Goal: Information Seeking & Learning: Learn about a topic

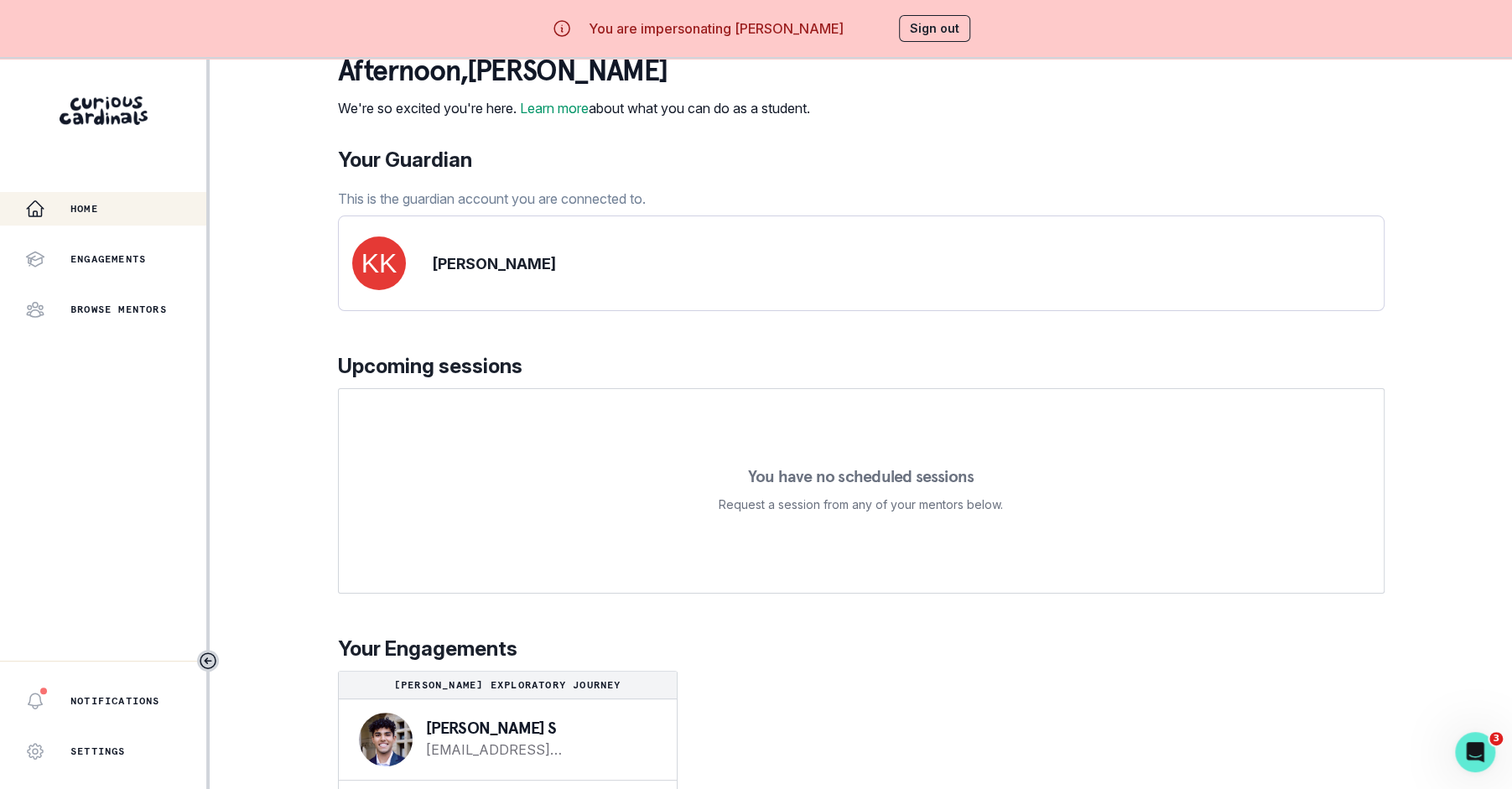
scroll to position [59, 0]
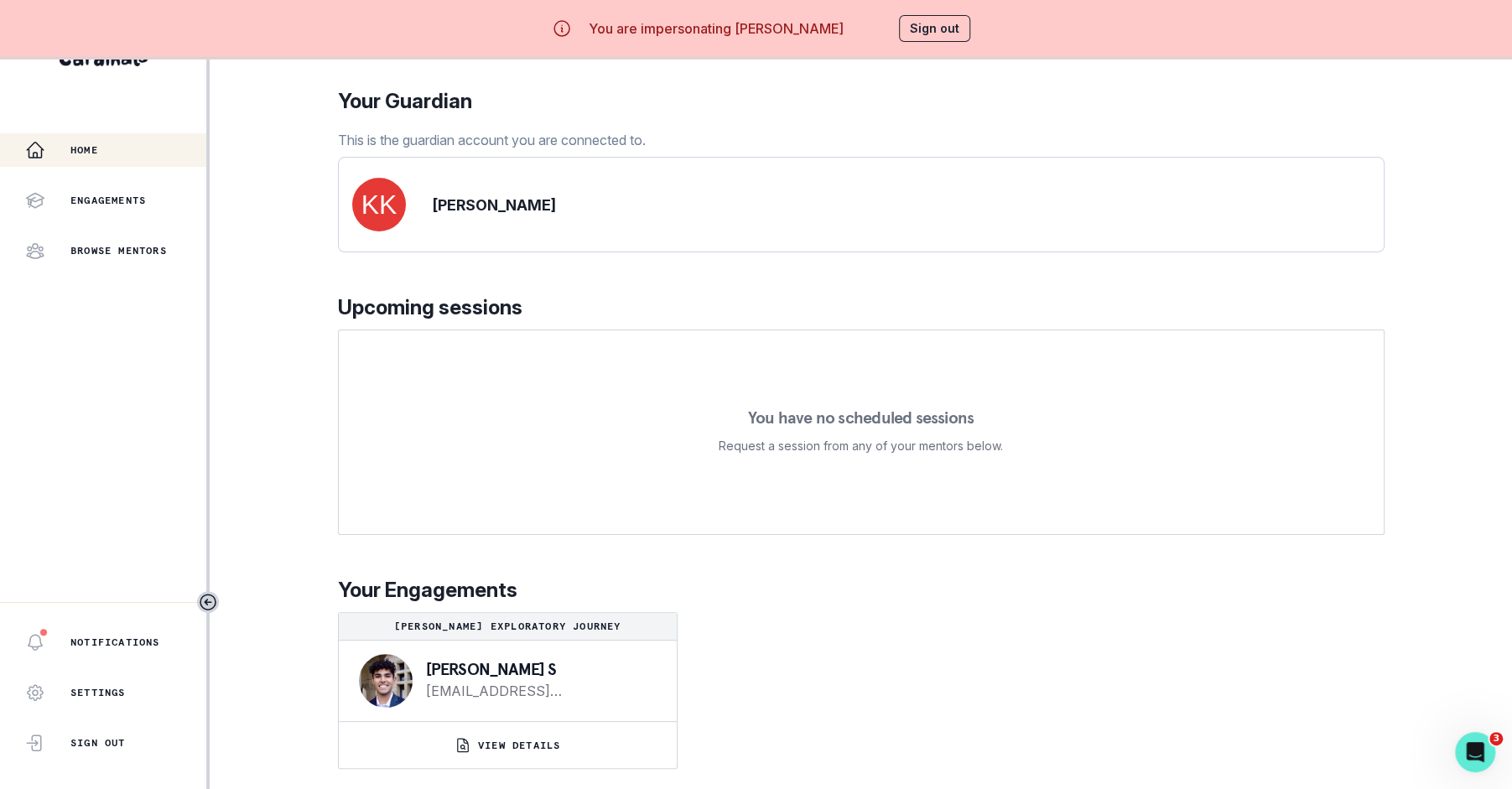
click at [569, 780] on div "afternoon , [PERSON_NAME] We're so excited you're here. Learn more about what y…" at bounding box center [861, 381] width 1046 height 813
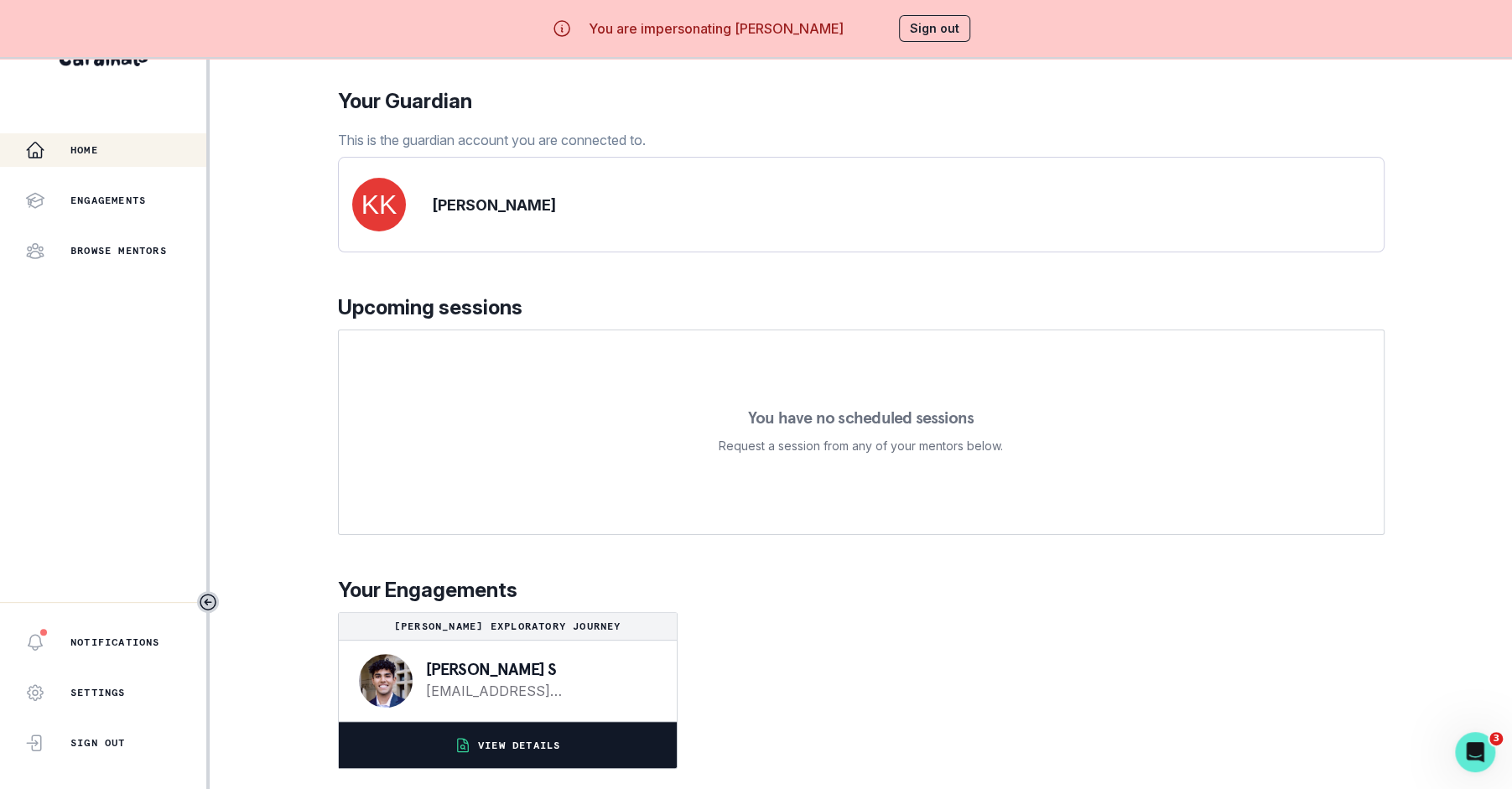
click at [560, 748] on p "VIEW DETAILS" at bounding box center [519, 744] width 82 height 13
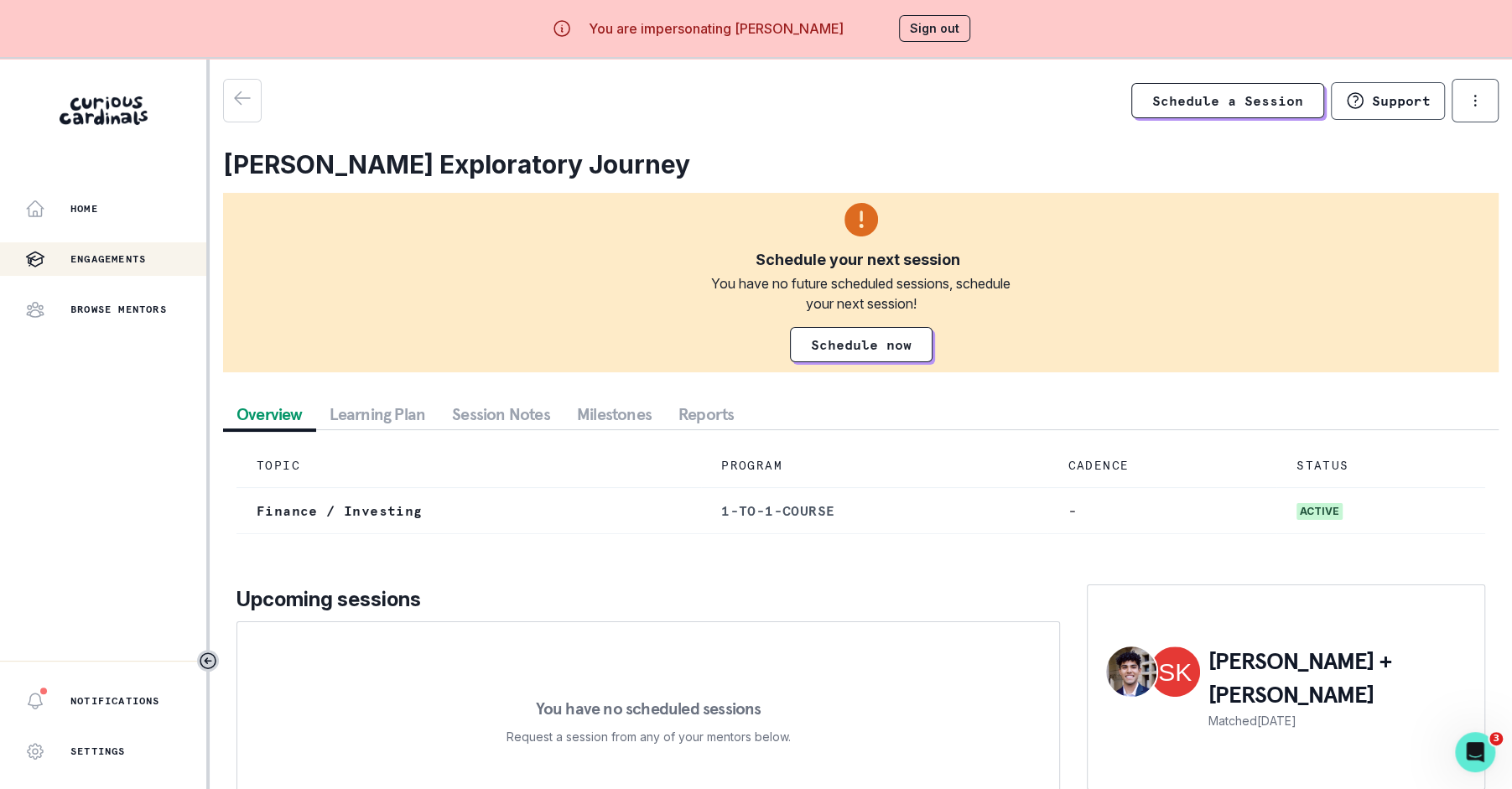
click at [528, 409] on button "Session Notes" at bounding box center [501, 414] width 125 height 30
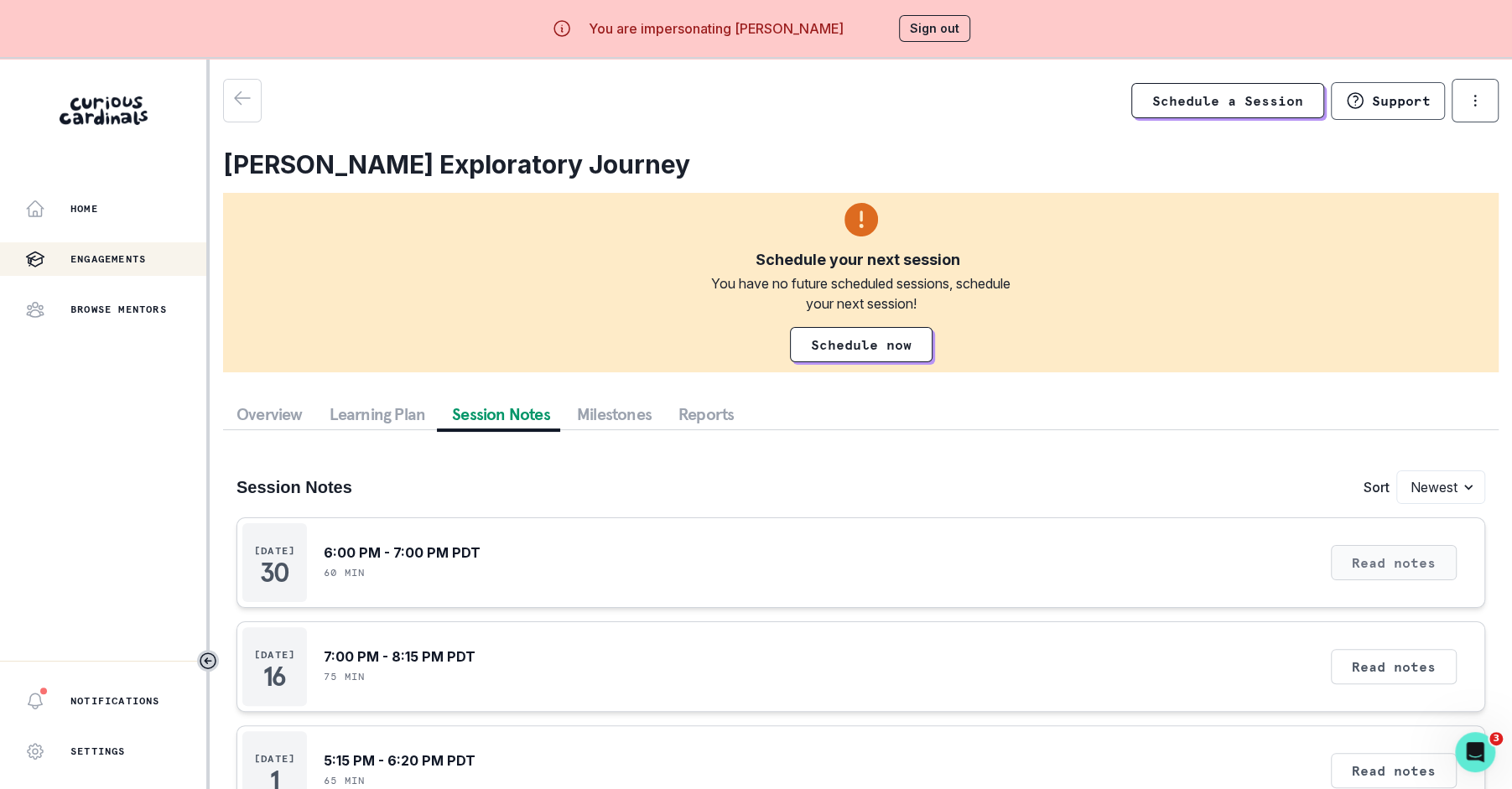
click at [1404, 568] on button "Read notes" at bounding box center [1393, 562] width 126 height 35
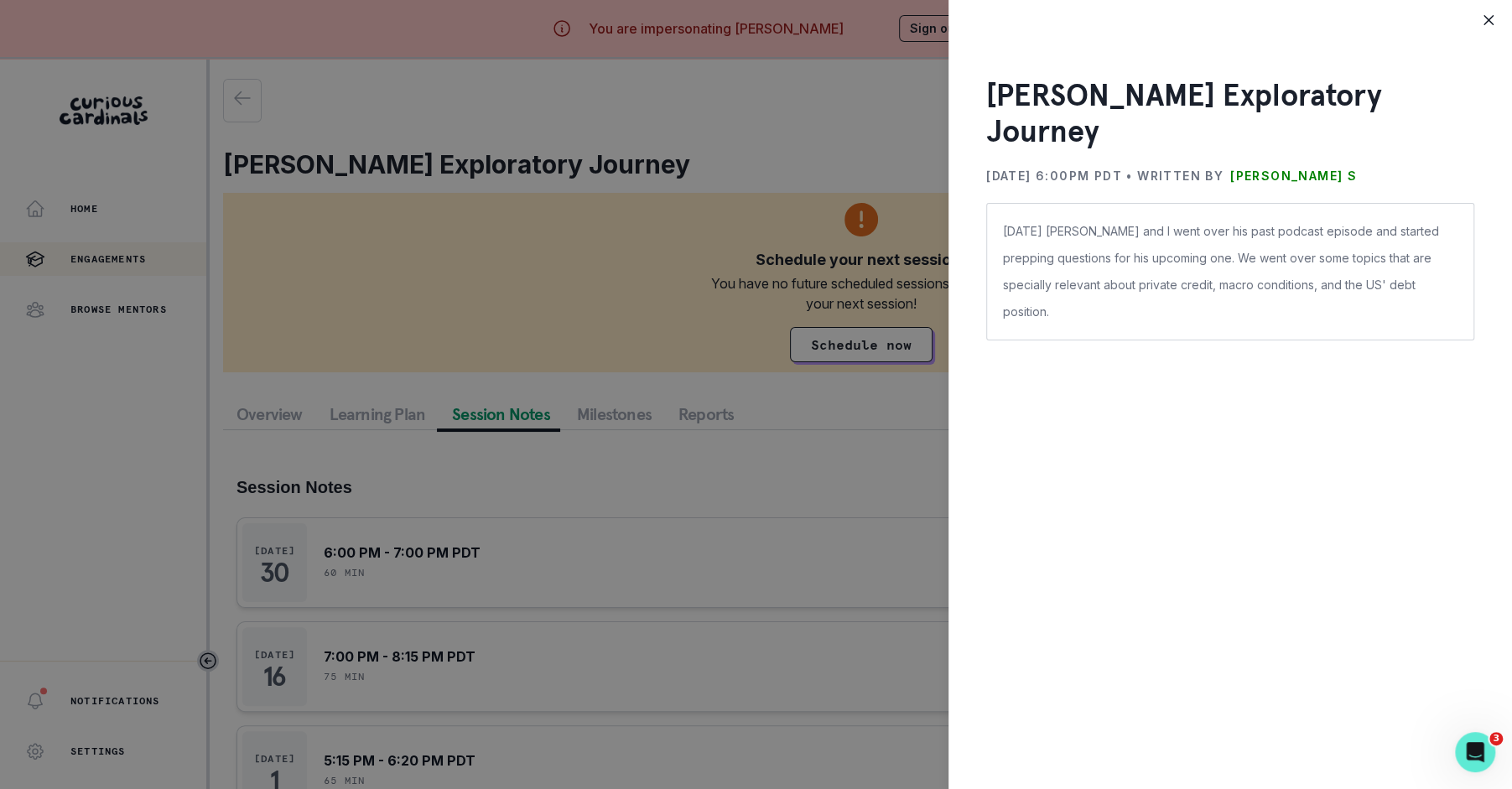
drag, startPoint x: 1418, startPoint y: 243, endPoint x: 1045, endPoint y: 156, distance: 383.0
click at [1045, 156] on div "[PERSON_NAME] Exploratory Journey [DATE] 6:00PM PDT • Written by [PERSON_NAME] …" at bounding box center [1230, 209] width 488 height 264
click at [649, 249] on div "[PERSON_NAME] Exploratory Journey [DATE] 6:00PM PDT • Written by [PERSON_NAME] …" at bounding box center [756, 394] width 1512 height 789
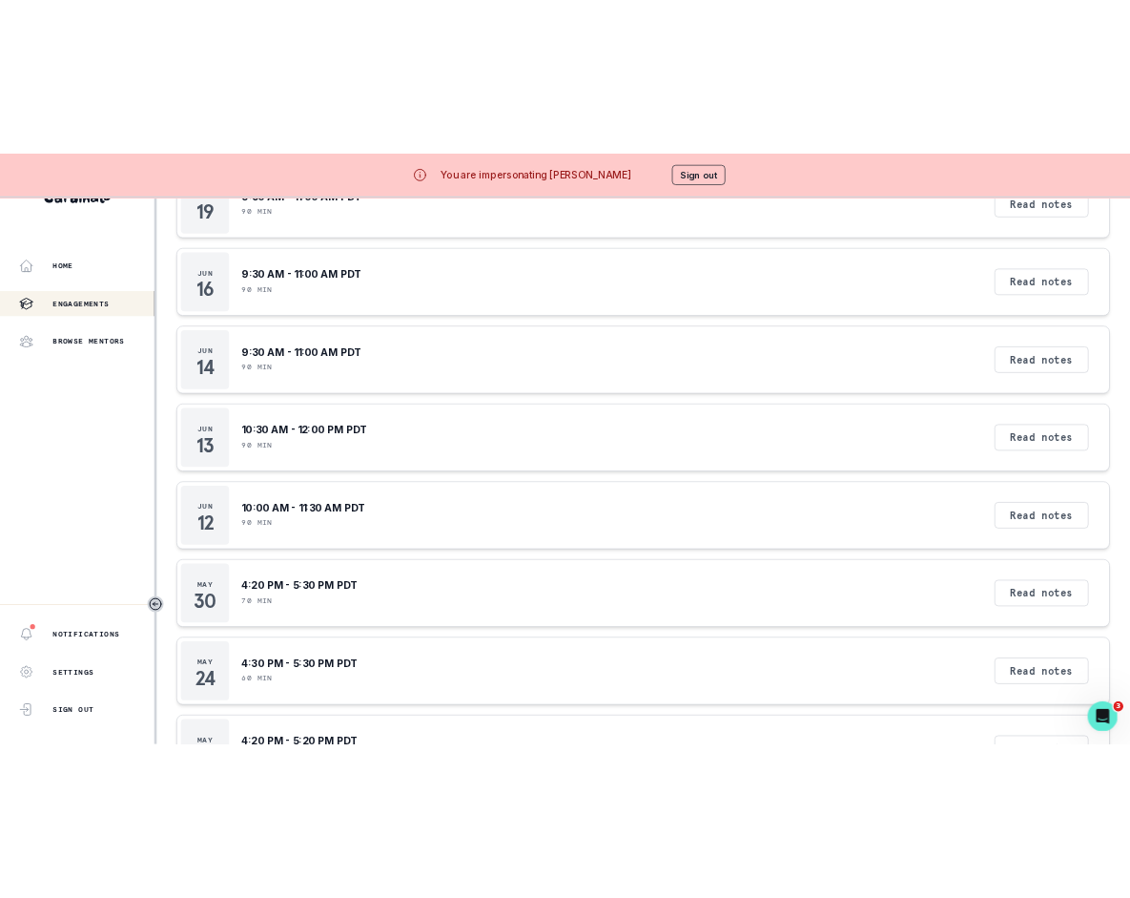
scroll to position [9645, 0]
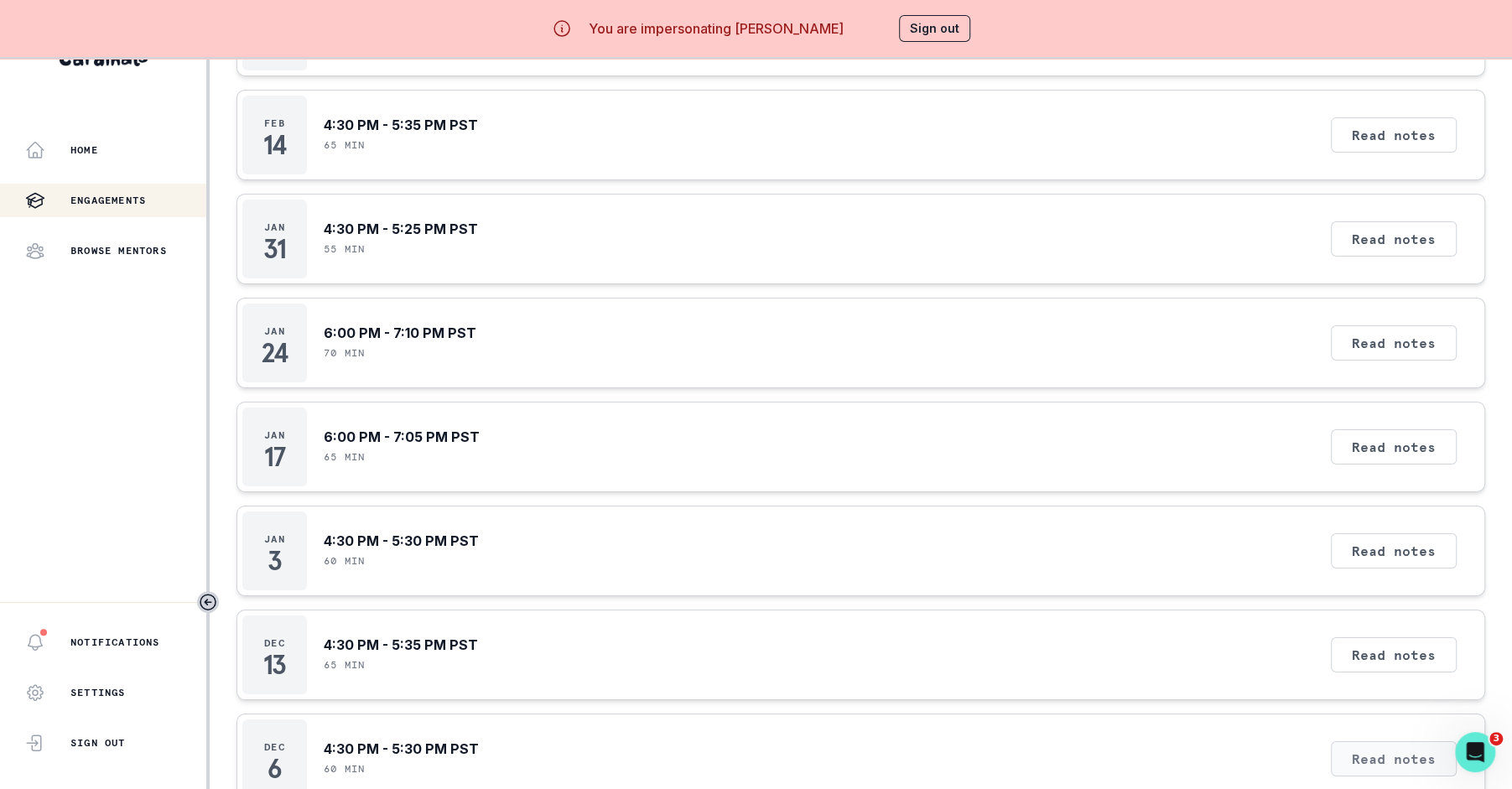
click at [1385, 741] on button "Read notes" at bounding box center [1393, 758] width 126 height 35
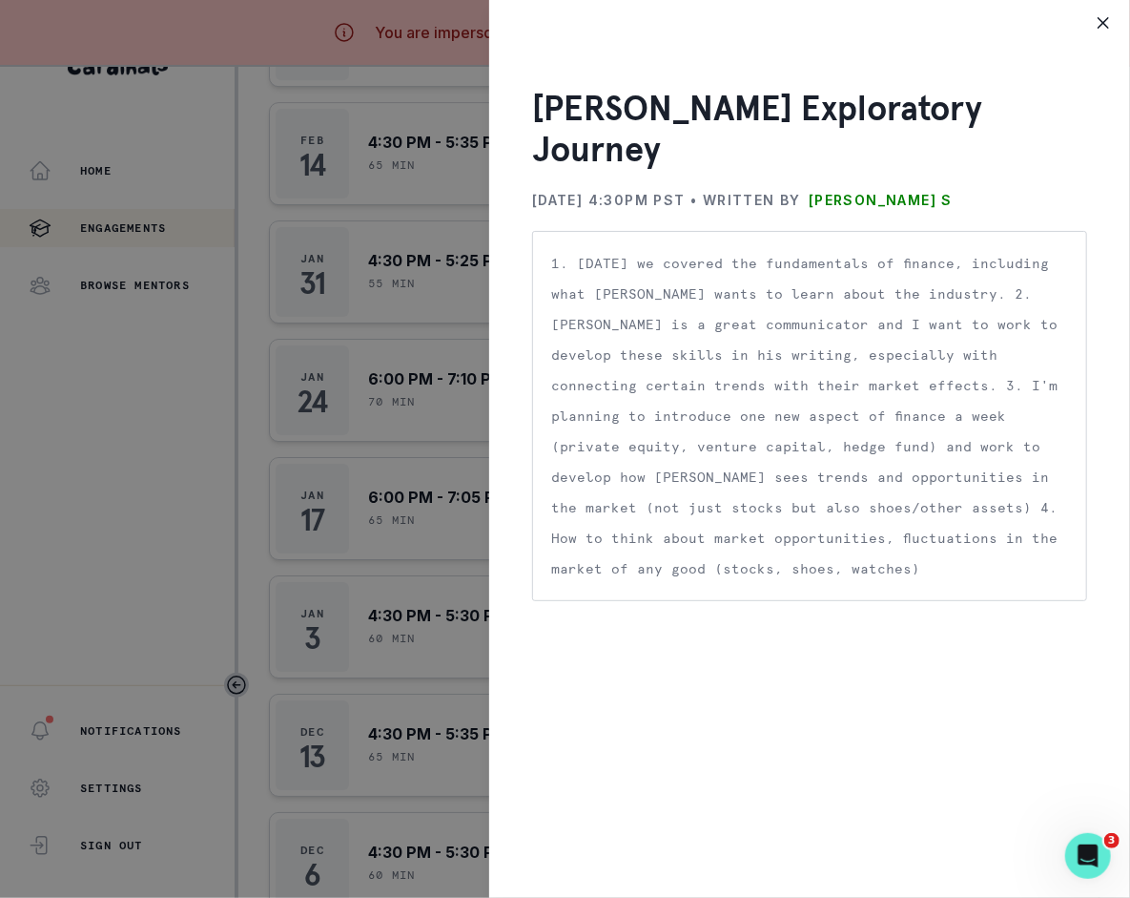
click at [393, 246] on div "[PERSON_NAME] Exploratory Journey [DATE] 4:30PM PST • Written by [PERSON_NAME] …" at bounding box center [565, 449] width 1130 height 898
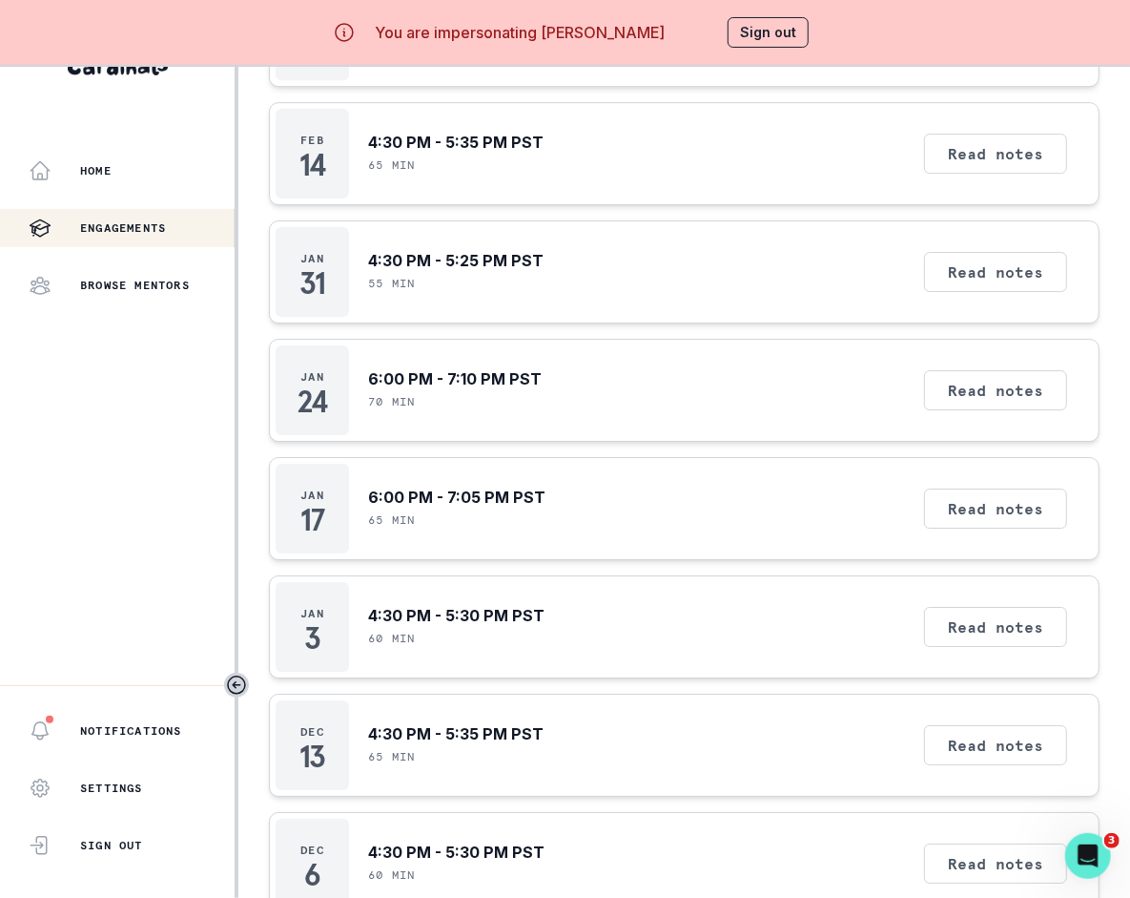
click at [742, 38] on button "Sign out" at bounding box center [768, 32] width 81 height 31
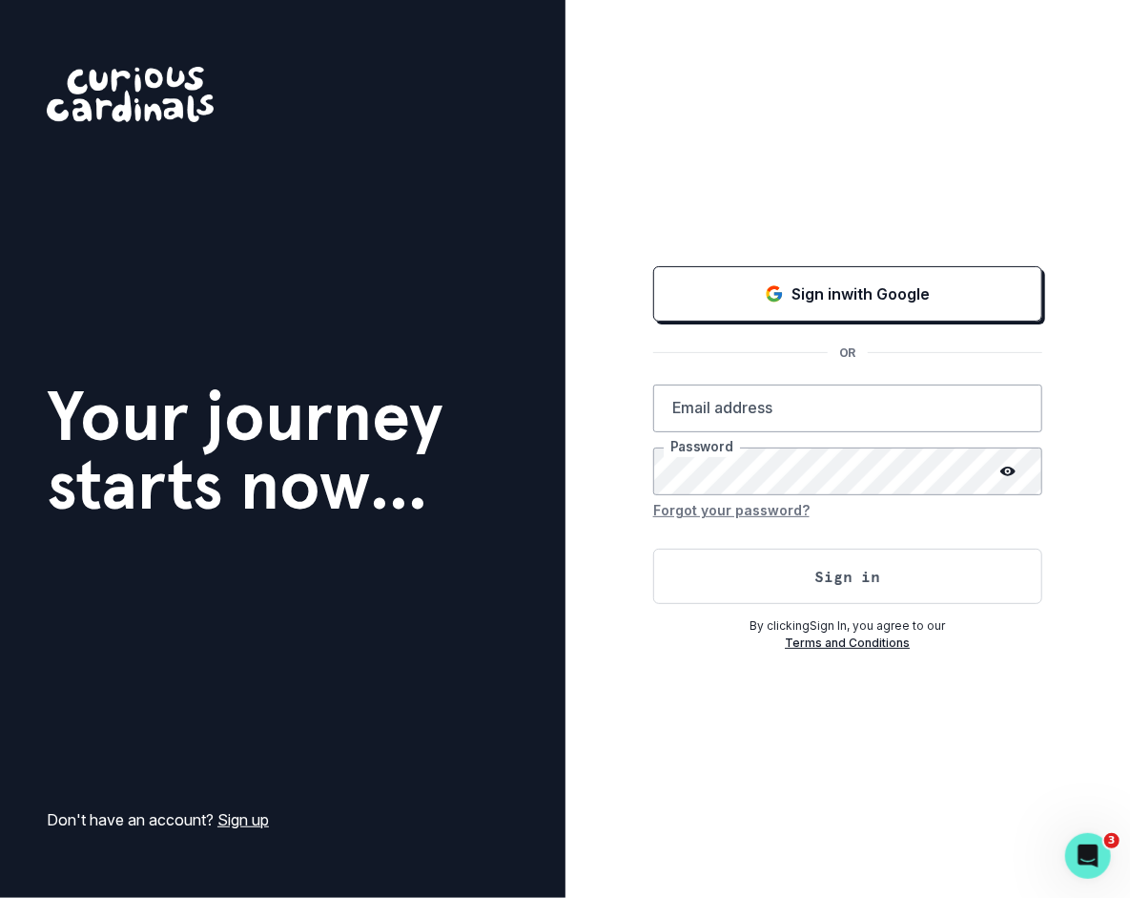
click at [767, 612] on div "By clicking Sign In , you agree to our Terms and Conditions" at bounding box center [847, 630] width 389 height 44
type input "[PERSON_NAME][EMAIL_ADDRESS][DOMAIN_NAME]"
click at [758, 570] on button "Sign in" at bounding box center [847, 575] width 389 height 55
